Goal: Transaction & Acquisition: Purchase product/service

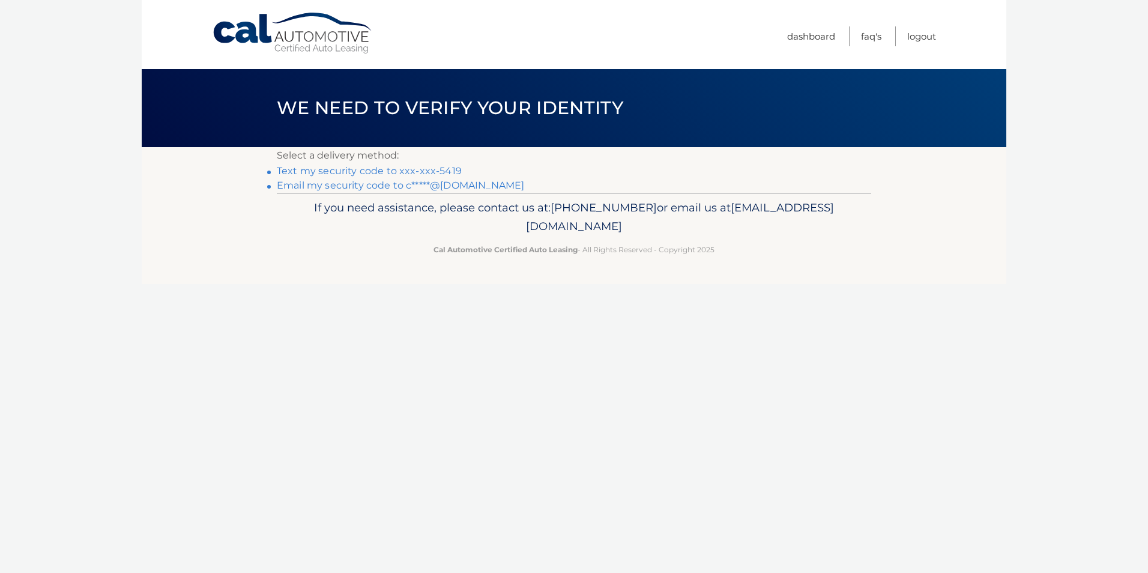
click at [360, 170] on link "Text my security code to xxx-xxx-5419" at bounding box center [369, 170] width 185 height 11
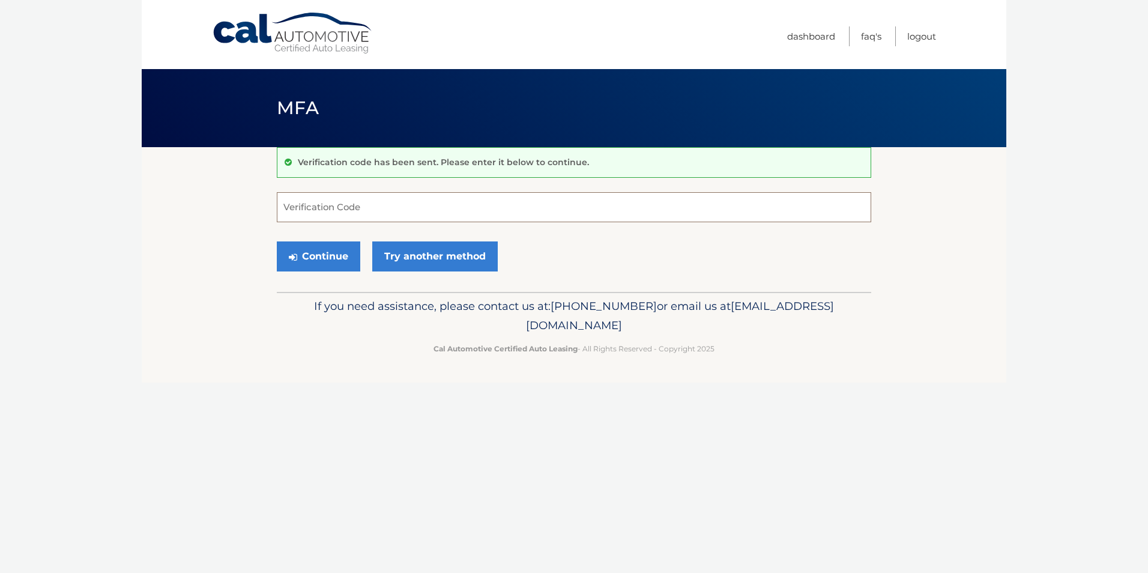
click at [334, 200] on input "Verification Code" at bounding box center [574, 207] width 595 height 30
type input "402242"
click at [313, 260] on button "Continue" at bounding box center [318, 256] width 83 height 30
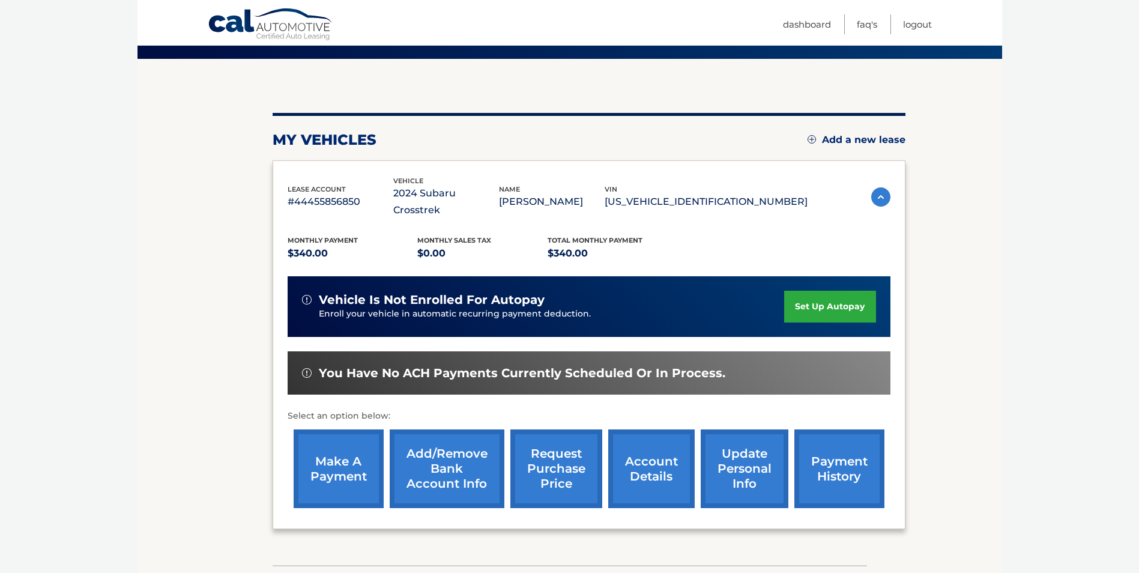
scroll to position [120, 0]
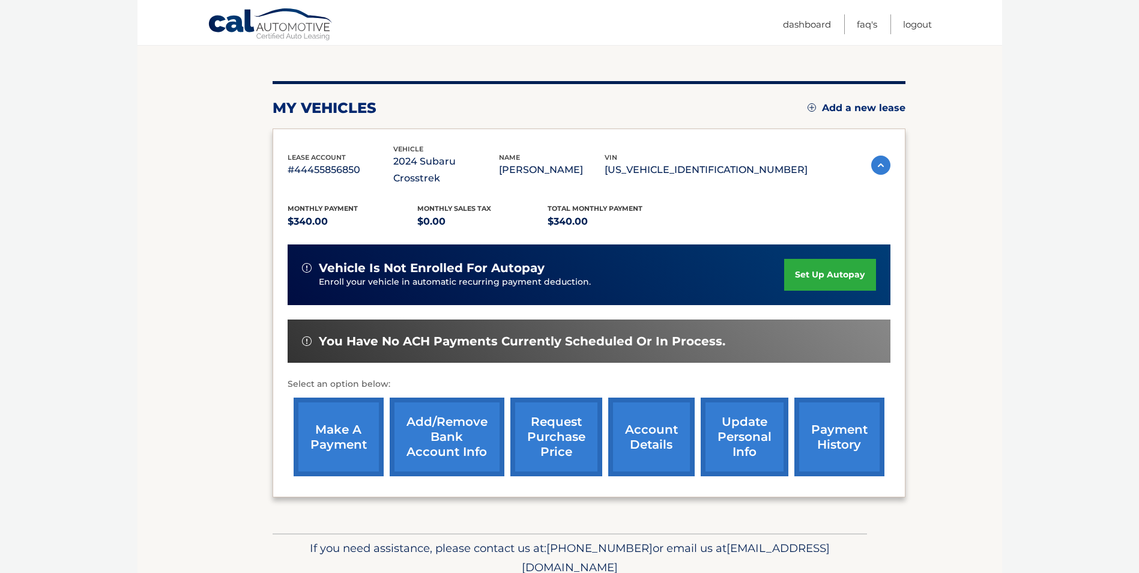
click at [879, 157] on img at bounding box center [880, 165] width 19 height 19
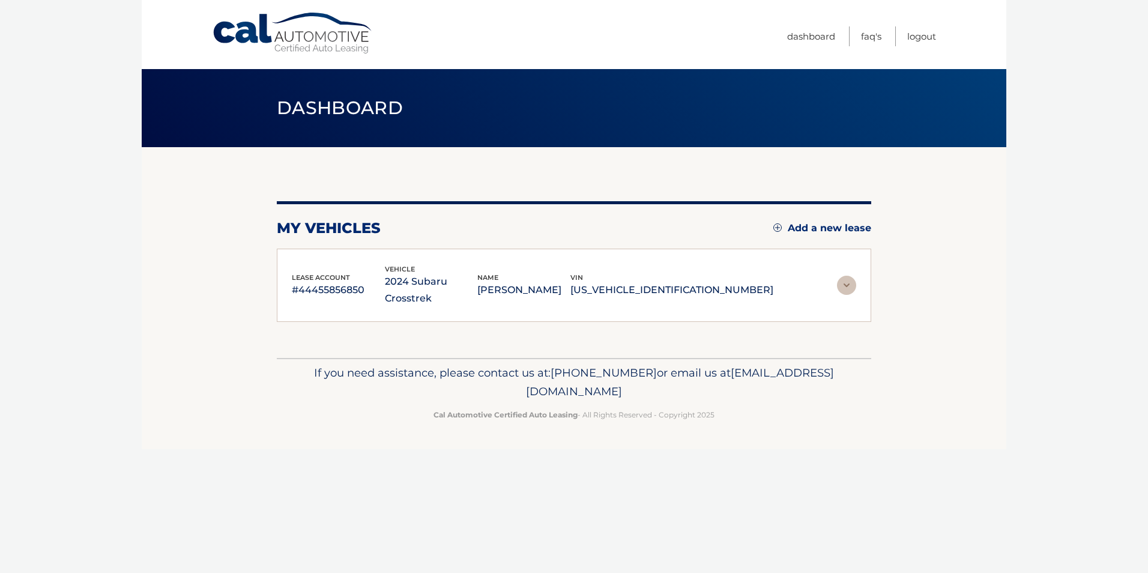
click at [845, 278] on img at bounding box center [846, 285] width 19 height 19
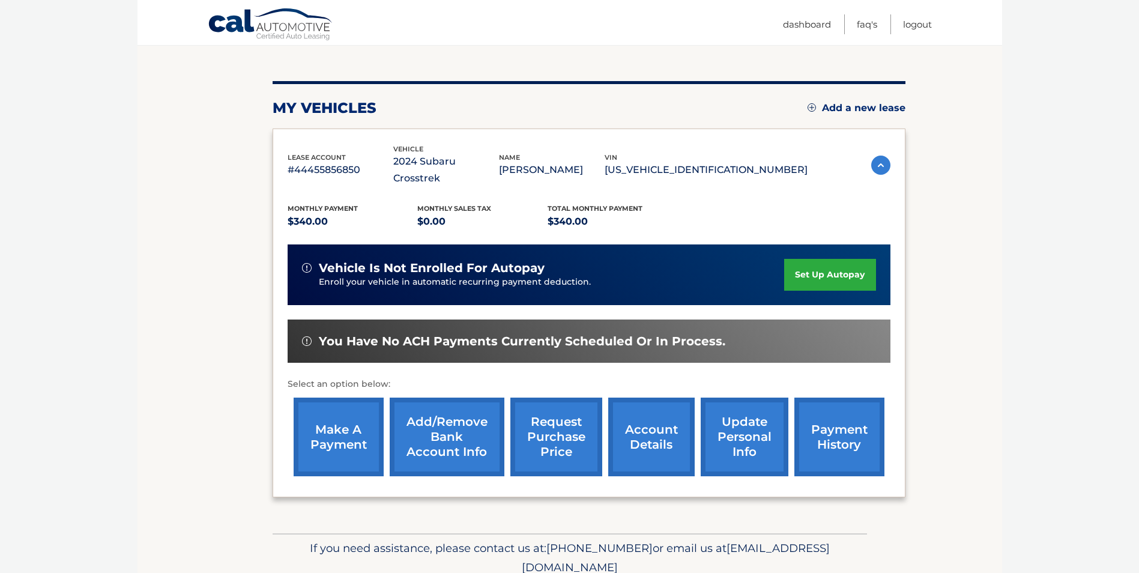
scroll to position [155, 0]
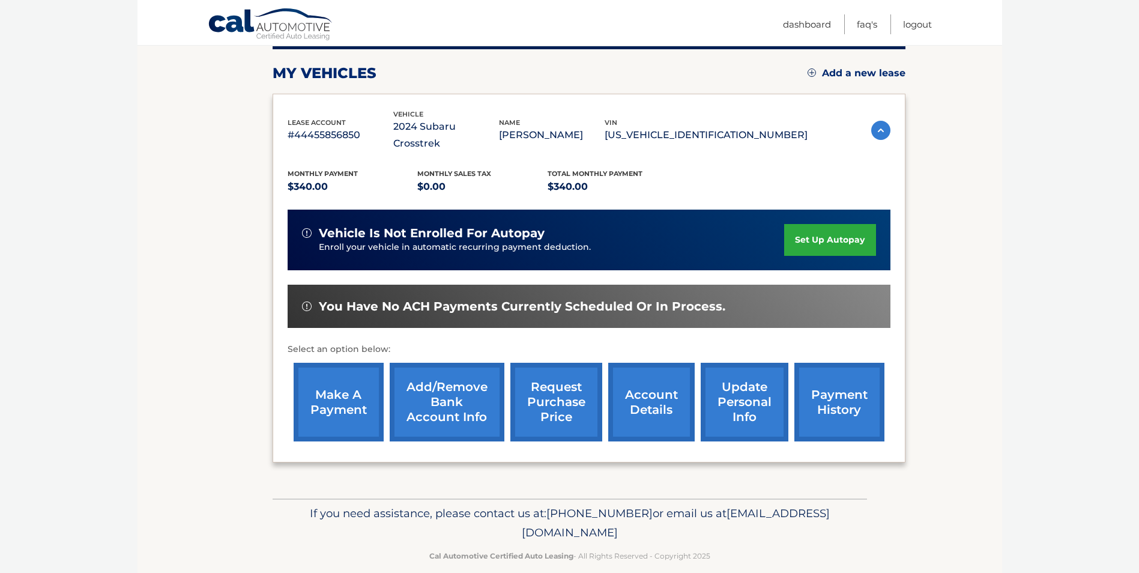
click at [339, 378] on link "make a payment" at bounding box center [339, 402] width 90 height 79
click at [336, 386] on link "make a payment" at bounding box center [339, 402] width 90 height 79
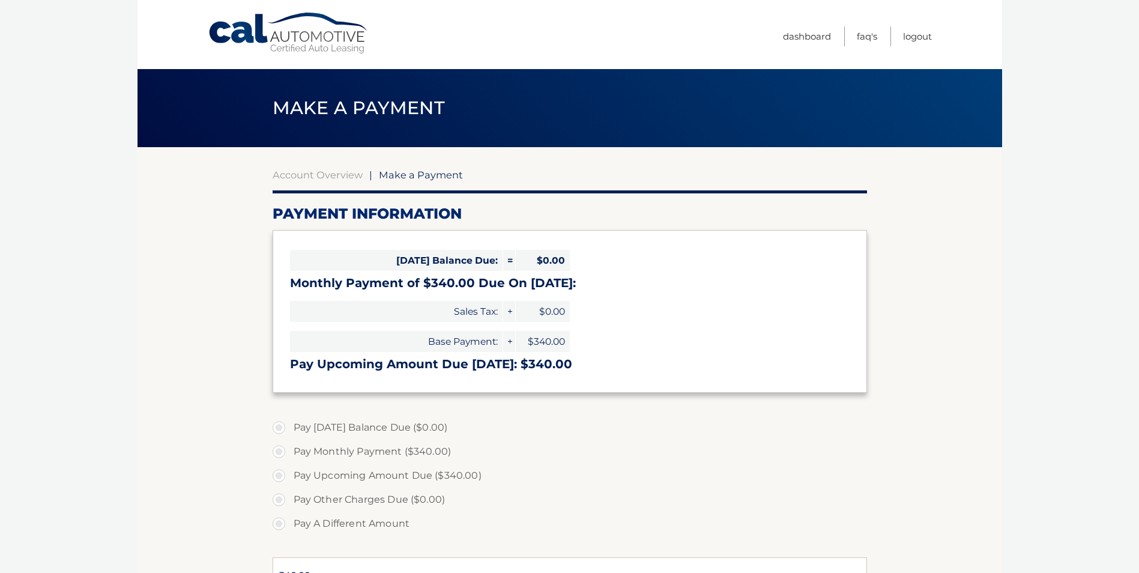
click at [282, 475] on label "Pay Upcoming Amount Due ($340.00)" at bounding box center [570, 476] width 595 height 24
click at [282, 475] on input "Pay Upcoming Amount Due ($340.00)" at bounding box center [283, 473] width 12 height 19
radio input "true"
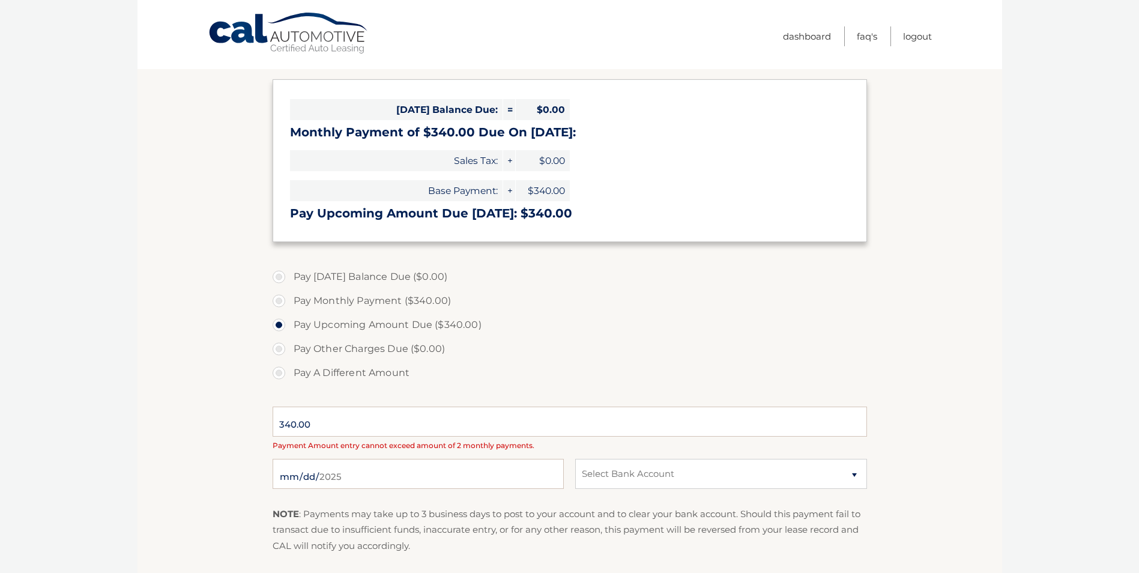
scroll to position [180, 0]
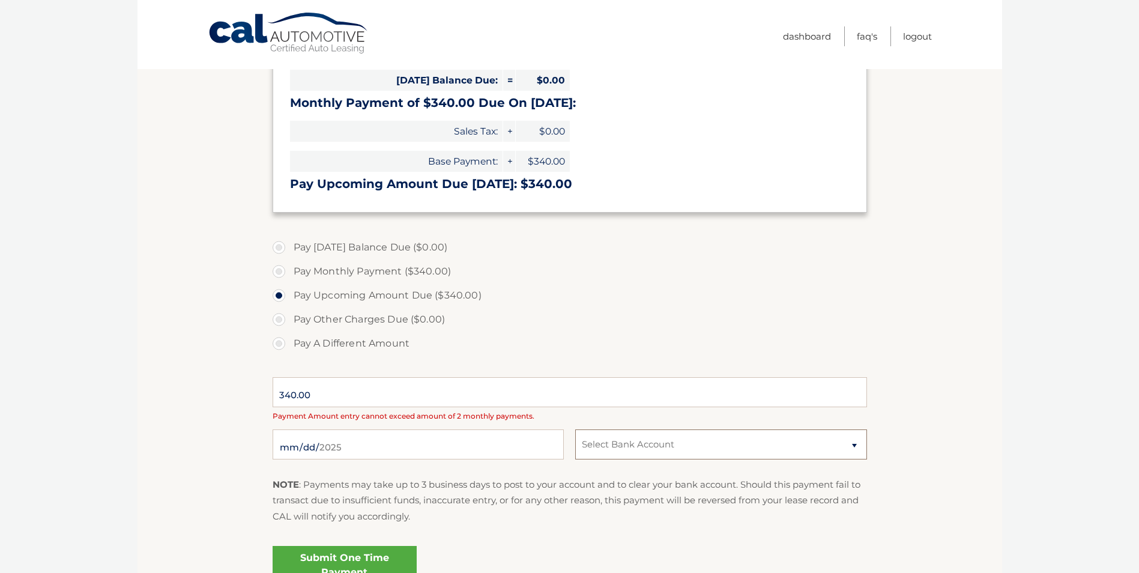
click at [853, 444] on select "Select Bank Account" at bounding box center [720, 444] width 291 height 30
click at [575, 429] on select "Select Bank Account" at bounding box center [720, 444] width 291 height 30
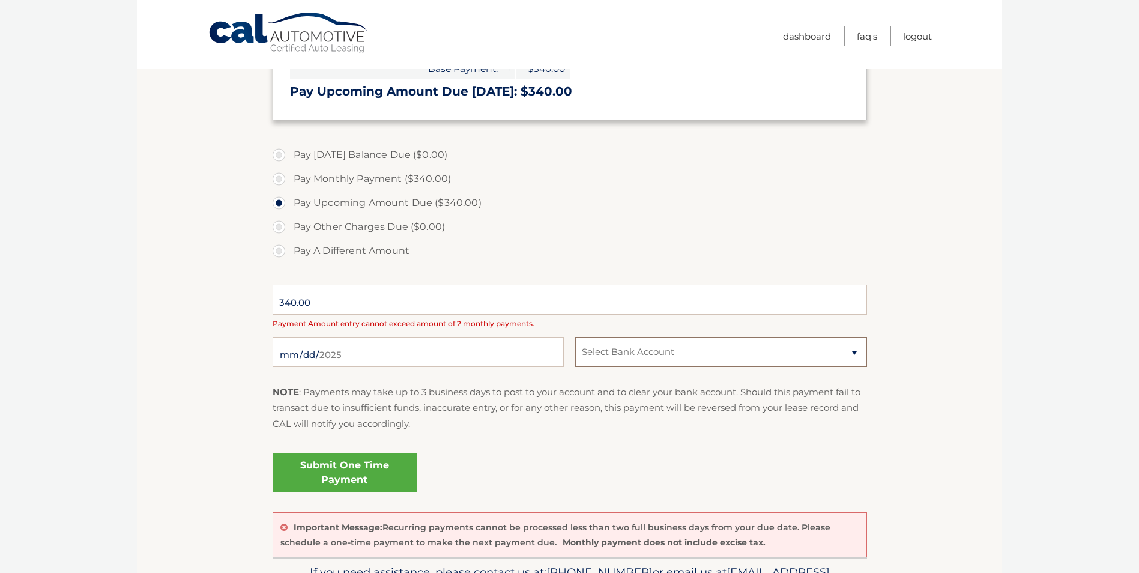
scroll to position [300, 0]
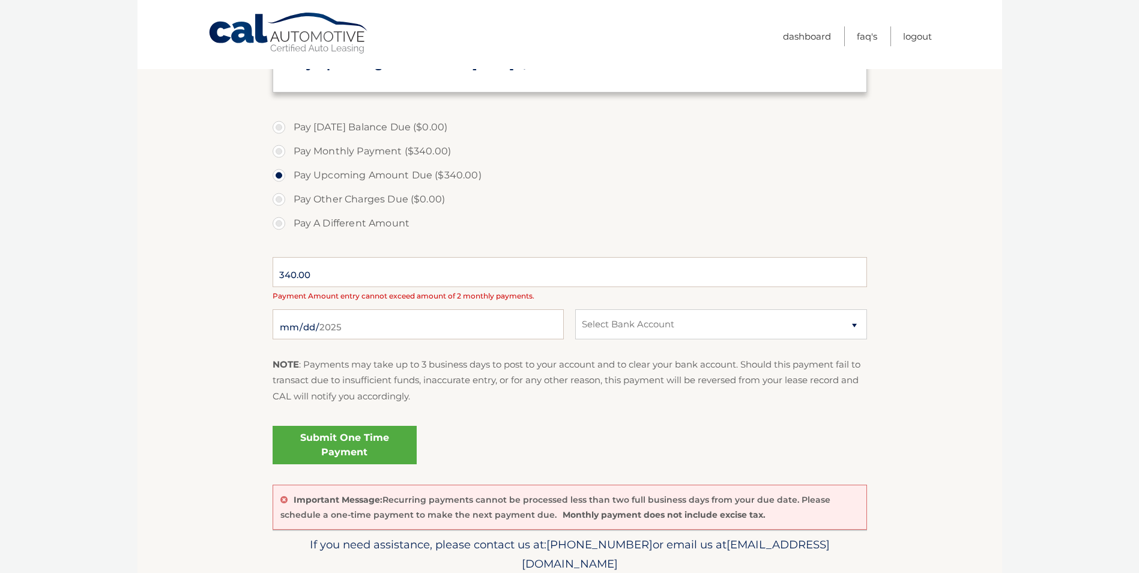
click at [312, 444] on link "Submit One Time Payment" at bounding box center [345, 445] width 144 height 38
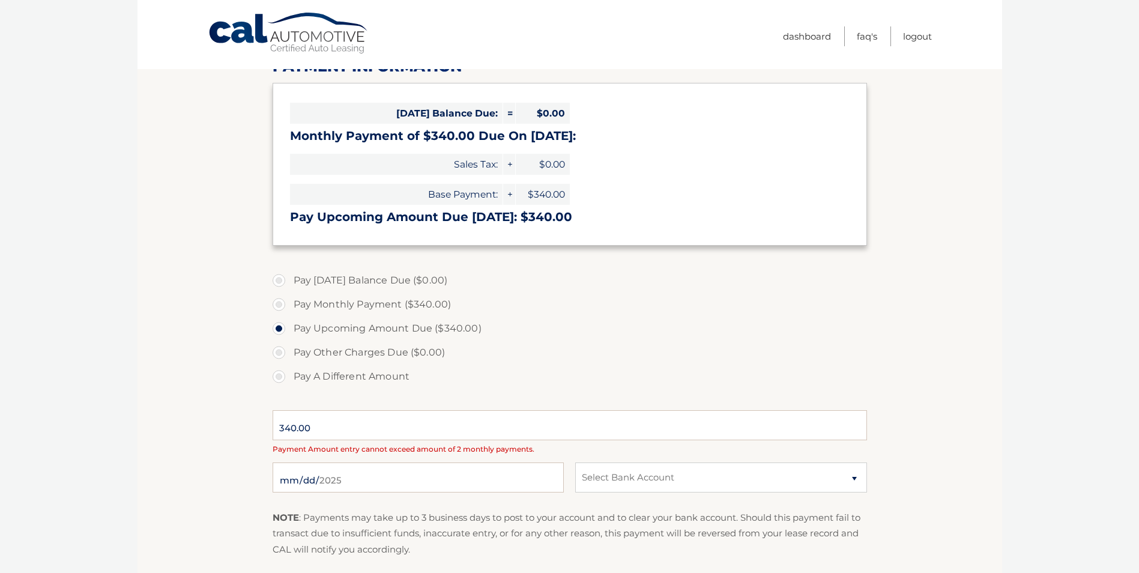
scroll to position [180, 0]
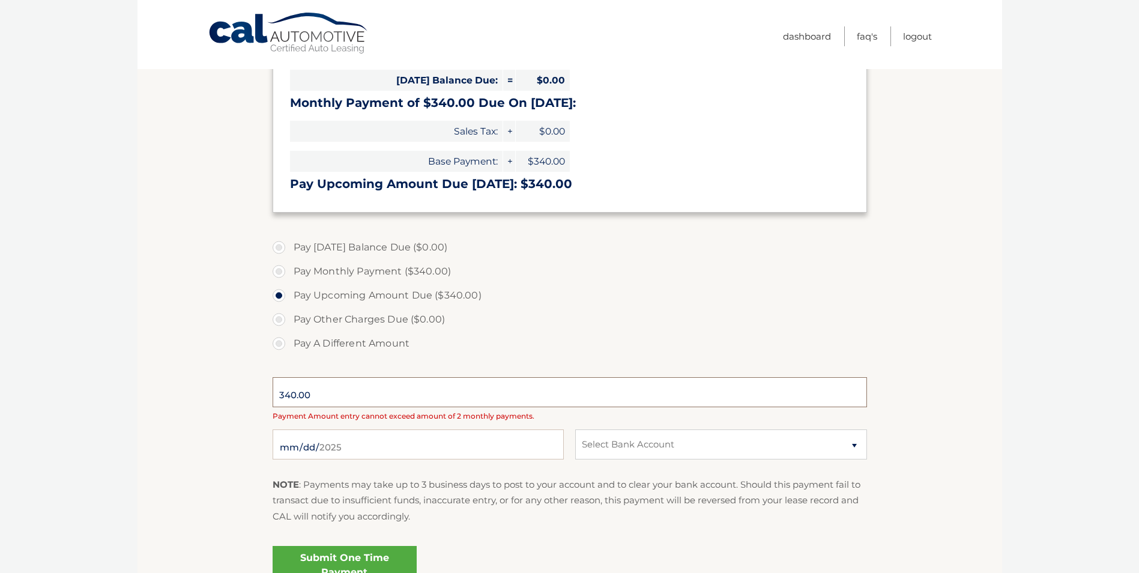
click at [337, 398] on input "340.00" at bounding box center [570, 392] width 595 height 30
type input "3"
type input "340.00"
click at [283, 271] on label "Pay Monthly Payment ($340.00)" at bounding box center [570, 271] width 595 height 24
click at [283, 271] on input "Pay Monthly Payment ($340.00)" at bounding box center [283, 268] width 12 height 19
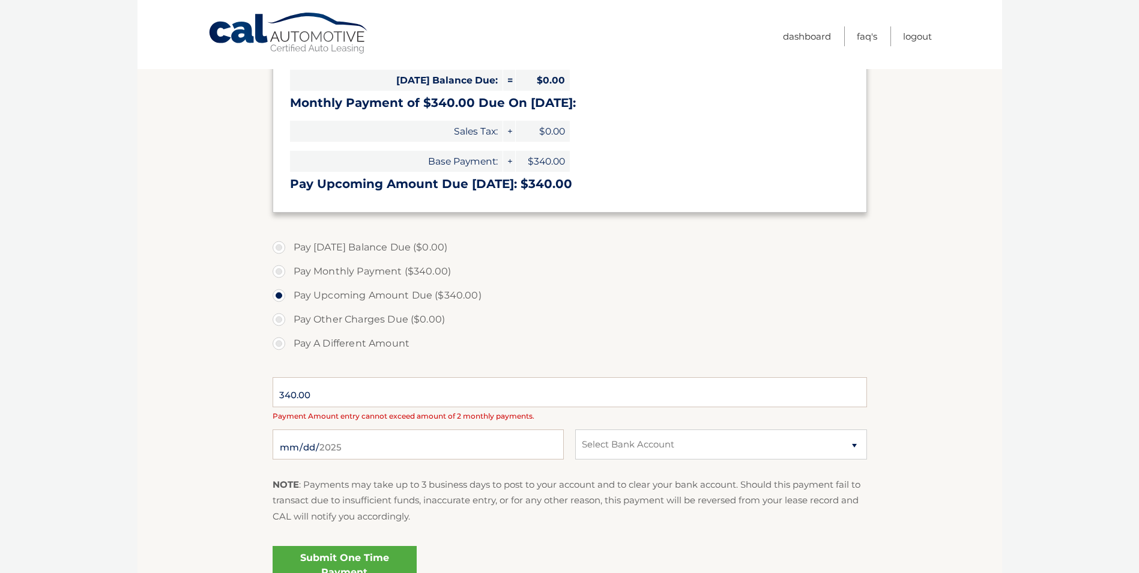
radio input "true"
click at [280, 247] on label "Pay Today's Balance Due ($0.00)" at bounding box center [570, 247] width 595 height 24
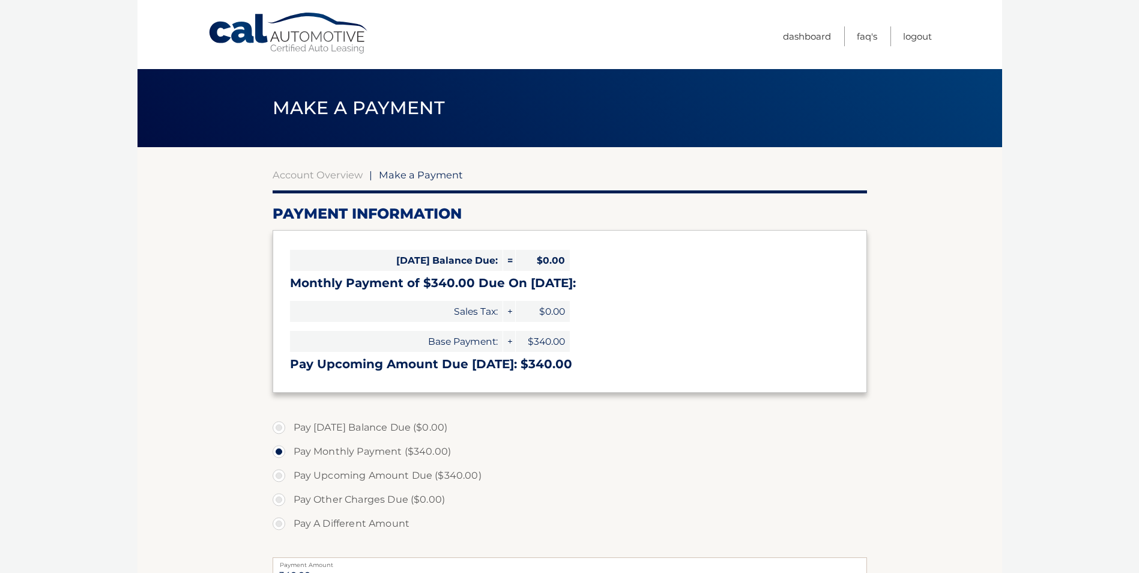
select select "ZTUzYjE1MTQtZjE5ZC00MjA2LWI4ZDQtYTdlZDljZGNhMDZl"
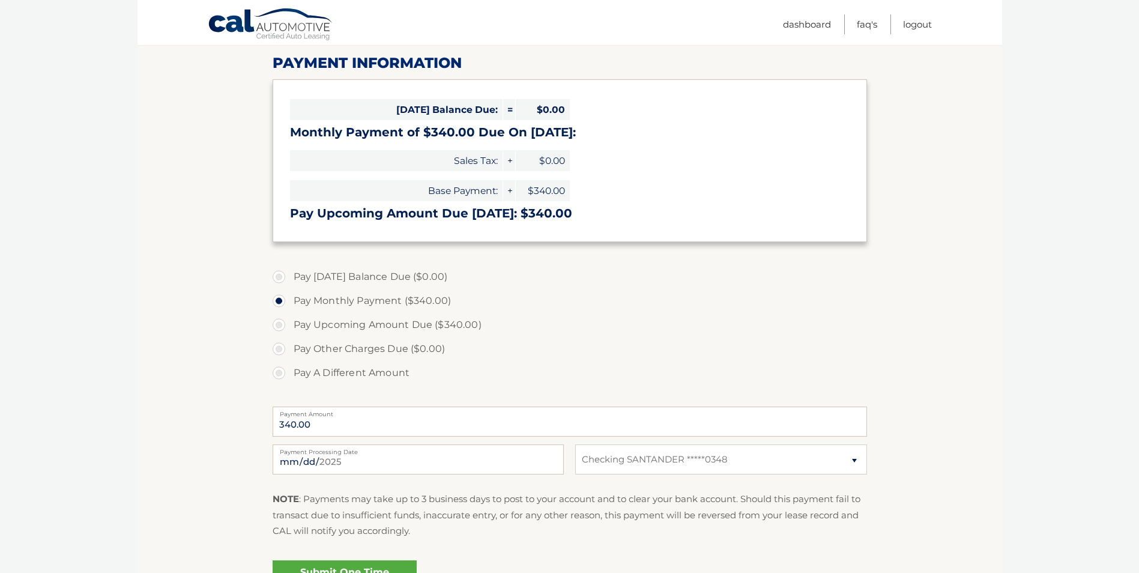
scroll to position [180, 0]
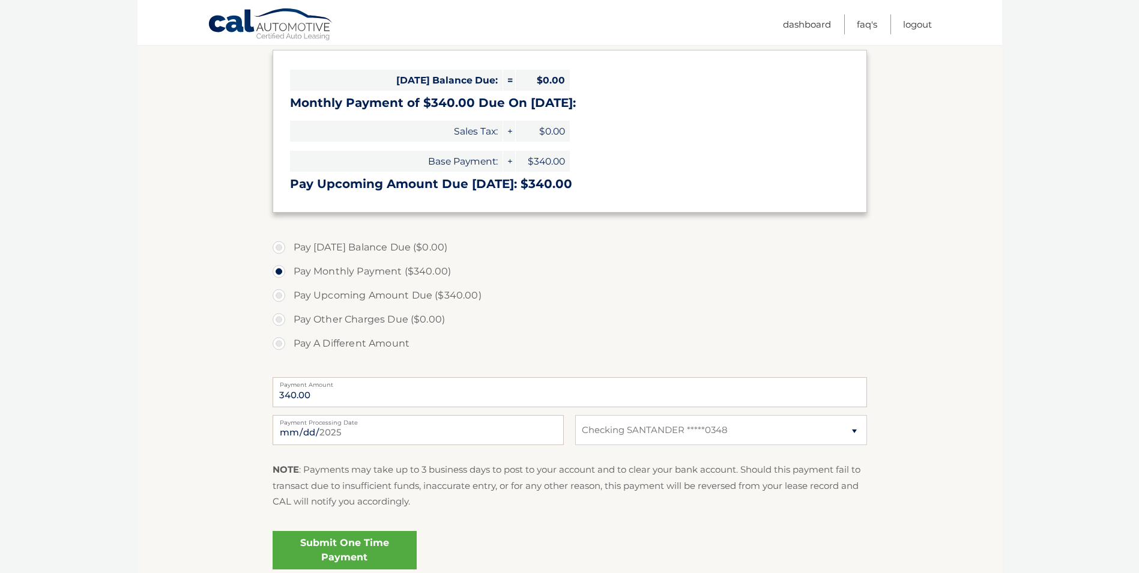
click at [276, 297] on label "Pay Upcoming Amount Due ($340.00)" at bounding box center [570, 295] width 595 height 24
click at [277, 297] on input "Pay Upcoming Amount Due ($340.00)" at bounding box center [283, 292] width 12 height 19
radio input "true"
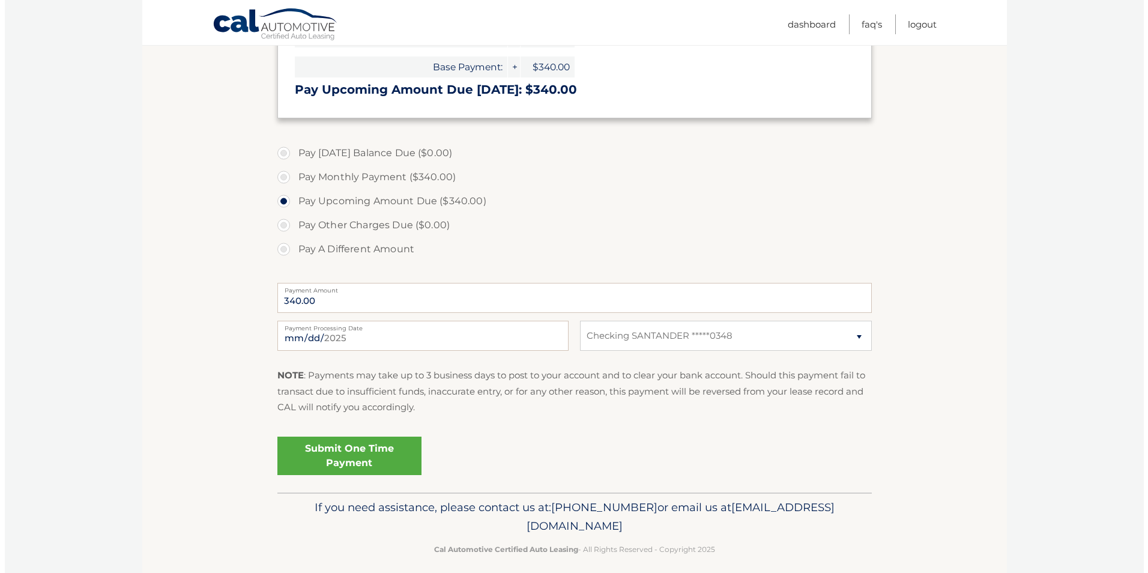
scroll to position [285, 0]
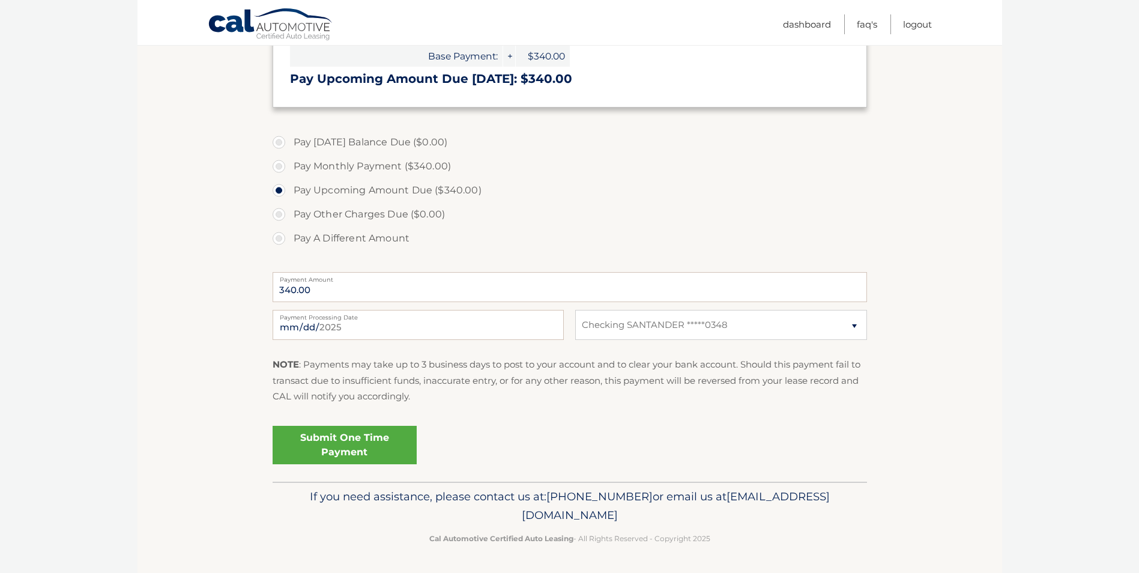
click at [349, 441] on link "Submit One Time Payment" at bounding box center [345, 445] width 144 height 38
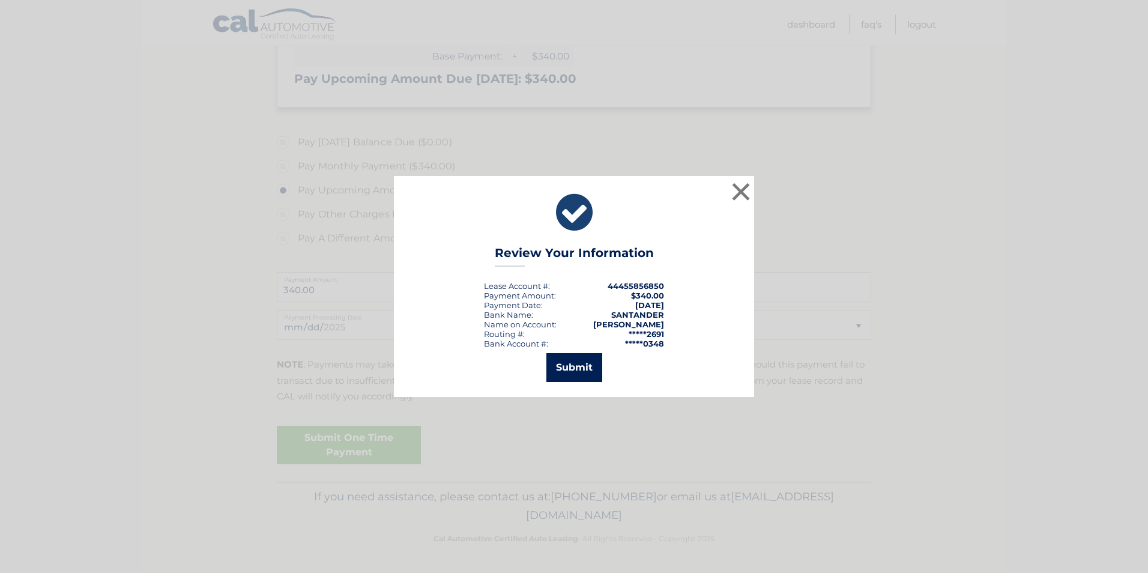
click at [574, 368] on button "Submit" at bounding box center [574, 367] width 56 height 29
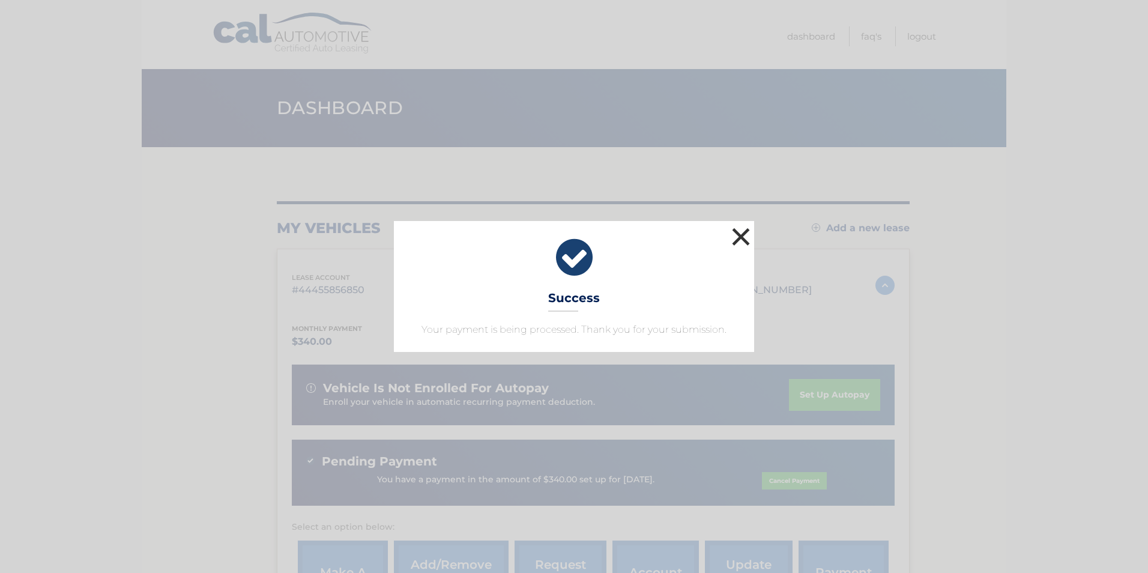
click at [734, 240] on button "×" at bounding box center [741, 237] width 24 height 24
